Goal: Task Accomplishment & Management: Complete application form

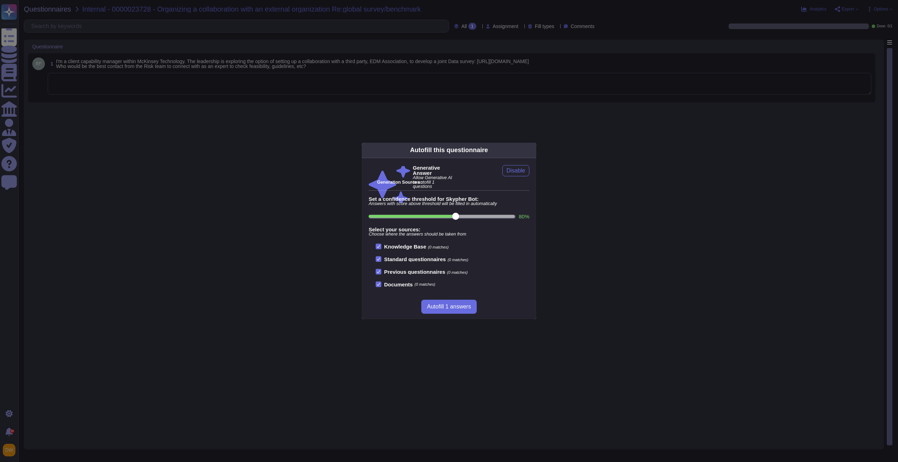
click at [276, 189] on div "Autofill this questionnaire Generative Answer Allow Generative AI to autofill 1…" at bounding box center [449, 231] width 898 height 462
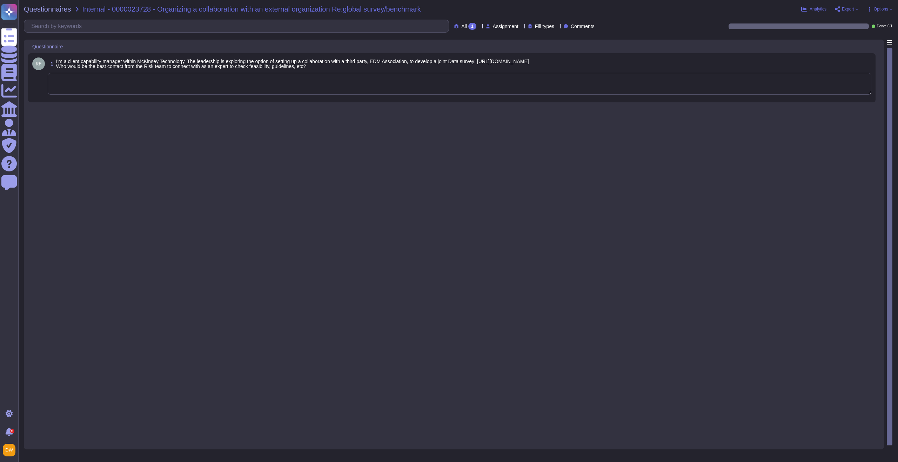
click at [273, 75] on textarea at bounding box center [460, 84] width 824 height 22
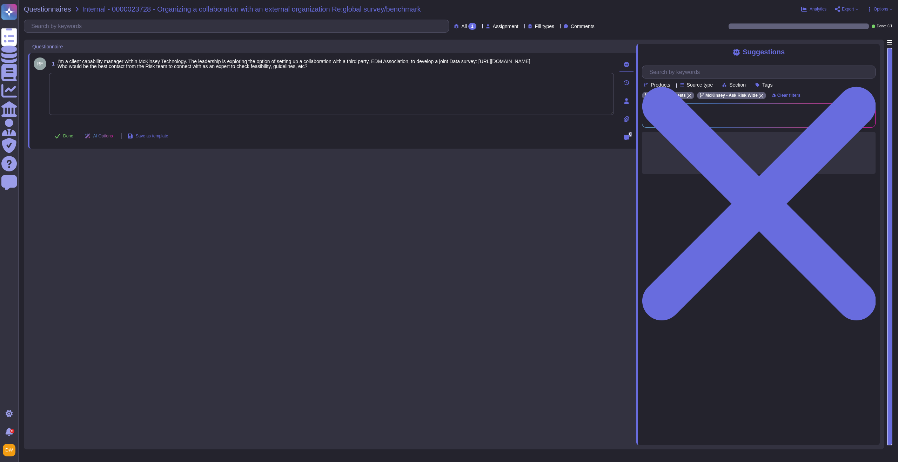
paste textarea "As an initial guidance, I’m sharing with you the Knowledge Partnerships and Res…"
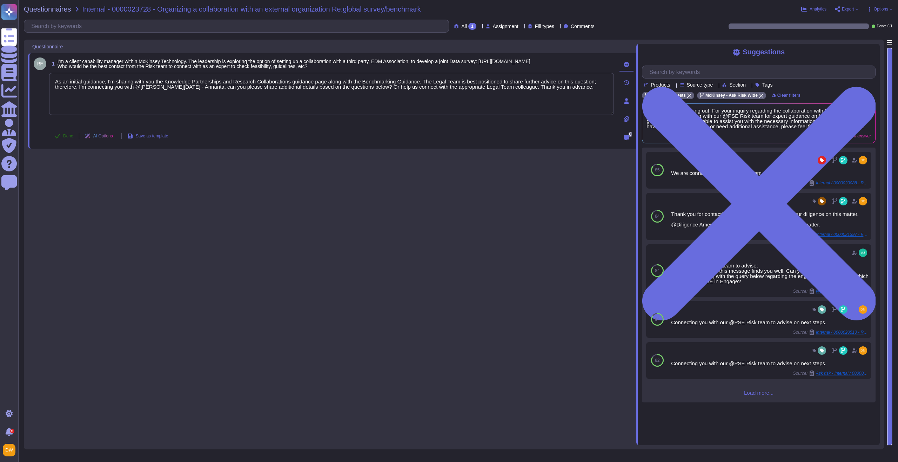
type textarea "As an initial guidance, I’m sharing with you the Knowledge Partnerships and Res…"
click at [68, 135] on span "Done" at bounding box center [68, 136] width 10 height 4
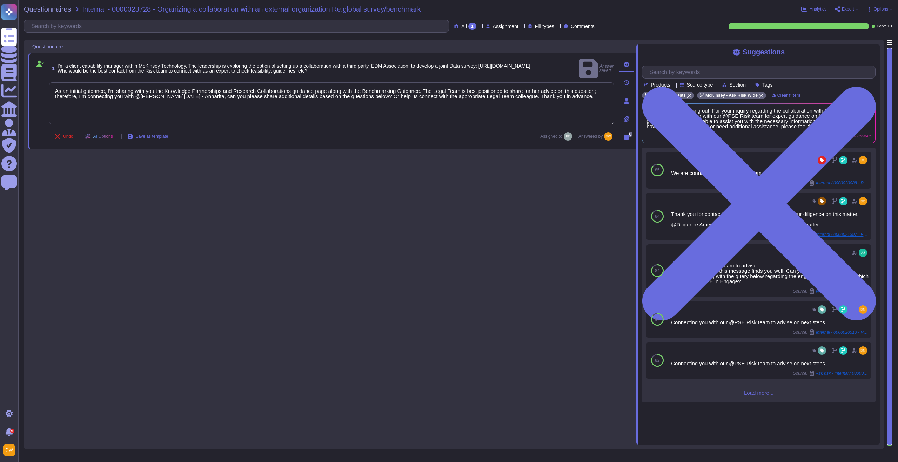
click at [49, 13] on div "Questionnaires Internal - 0000023728 - Organizing a collaboration with an exter…" at bounding box center [458, 231] width 880 height 462
click at [49, 10] on span "Questionnaires" at bounding box center [47, 9] width 47 height 7
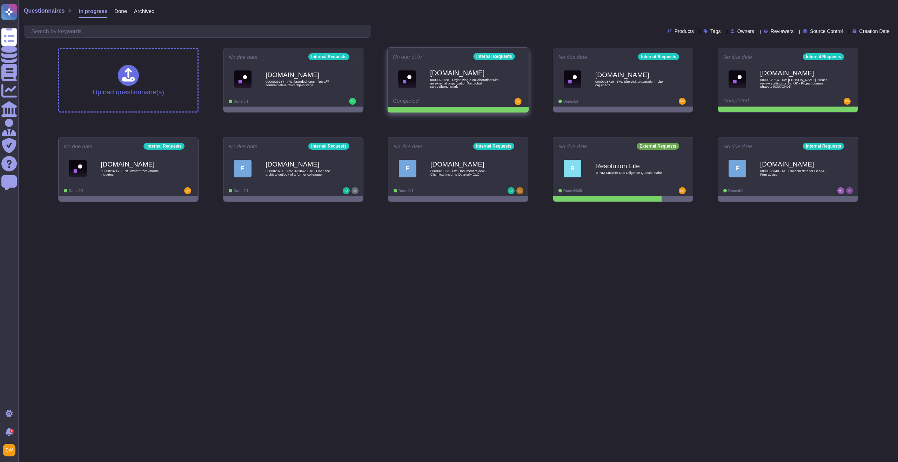
click at [523, 55] on icon at bounding box center [523, 56] width 1 height 2
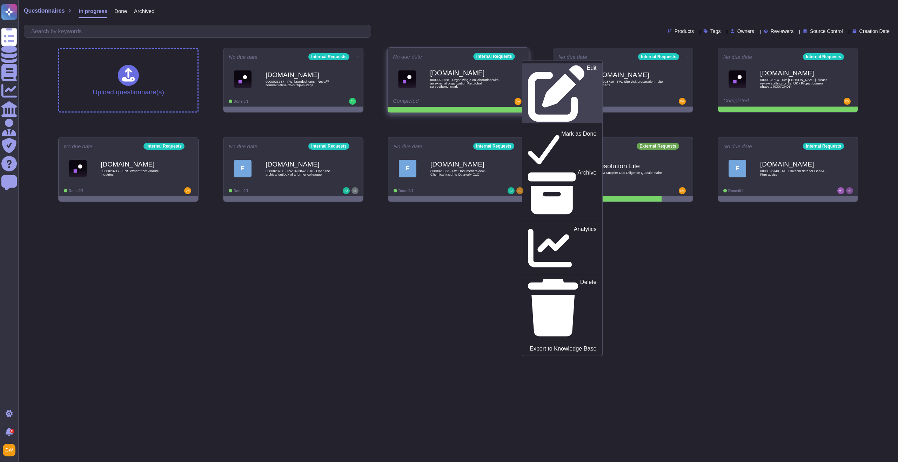
click at [527, 63] on link "Edit" at bounding box center [562, 93] width 80 height 60
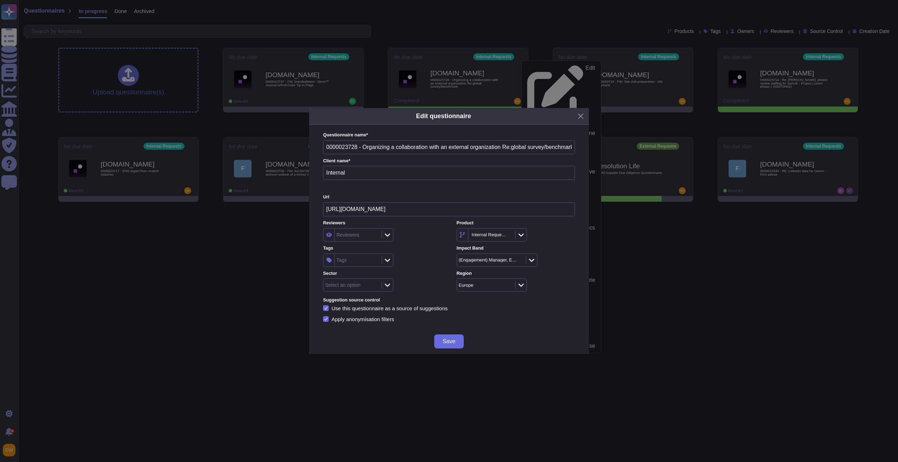
click at [376, 264] on div "Tags" at bounding box center [357, 260] width 45 height 13
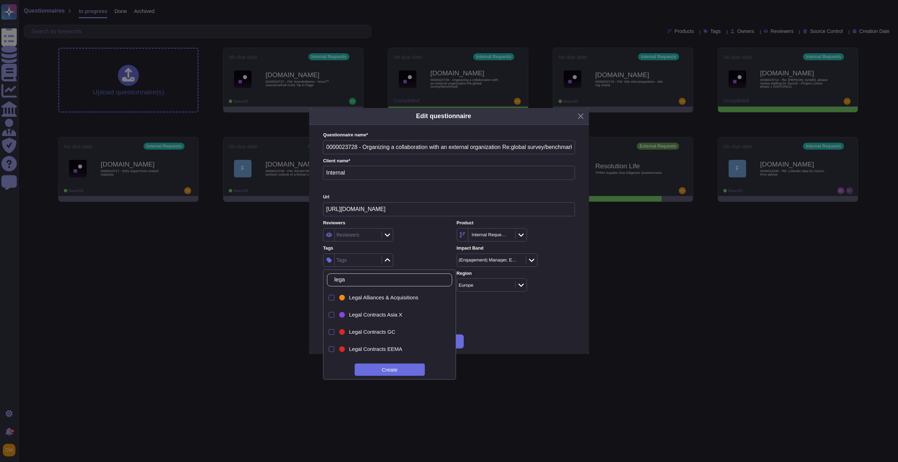
type input "legal"
click at [374, 330] on div "Legal Contracts [GEOGRAPHIC_DATA]" at bounding box center [391, 336] width 107 height 16
click at [448, 244] on div "Reviewers Reviewers Product Internal Requests Tags Legal Contracts Europe Impac…" at bounding box center [449, 256] width 252 height 72
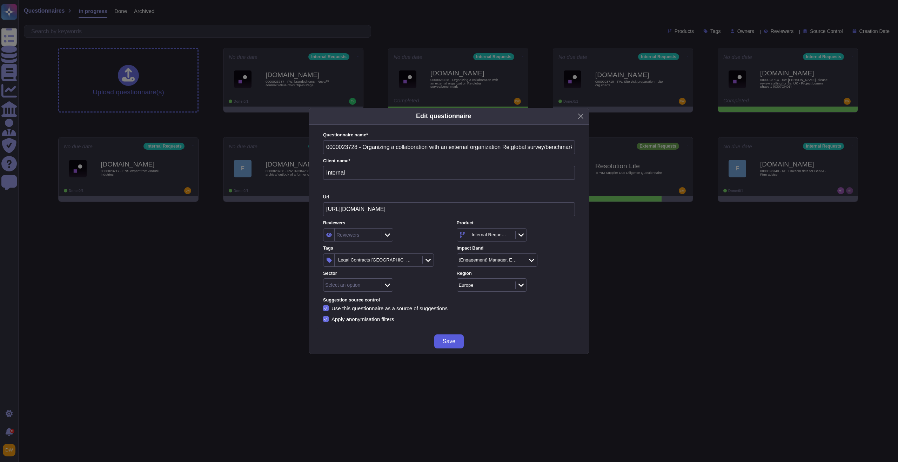
click at [444, 340] on span "Save" at bounding box center [449, 342] width 13 height 6
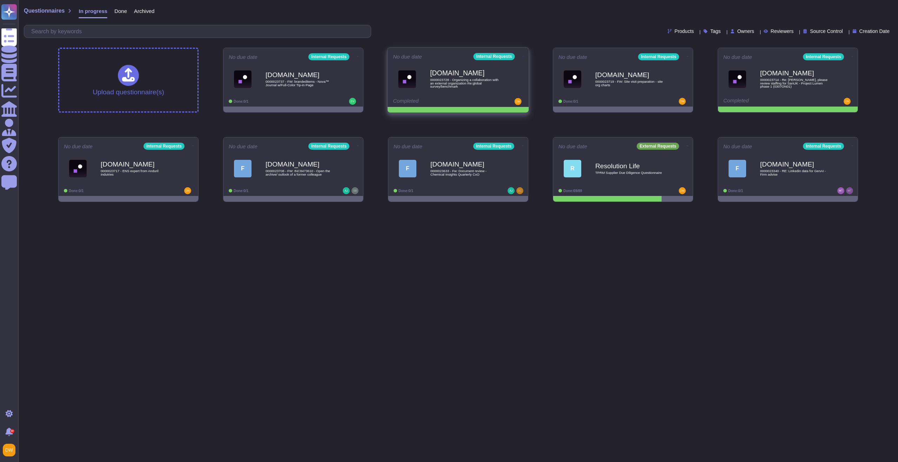
click at [523, 55] on icon at bounding box center [523, 56] width 1 height 2
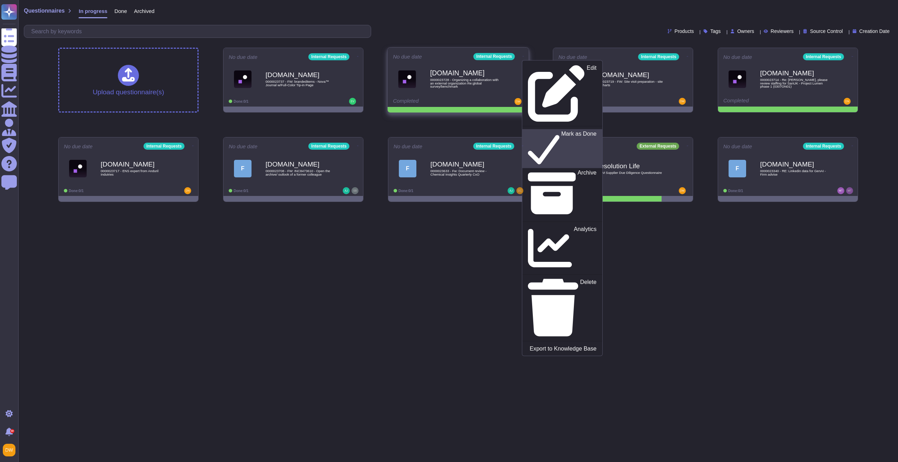
click at [561, 131] on p "Mark as Done" at bounding box center [578, 149] width 35 height 36
